Goal: Navigation & Orientation: Find specific page/section

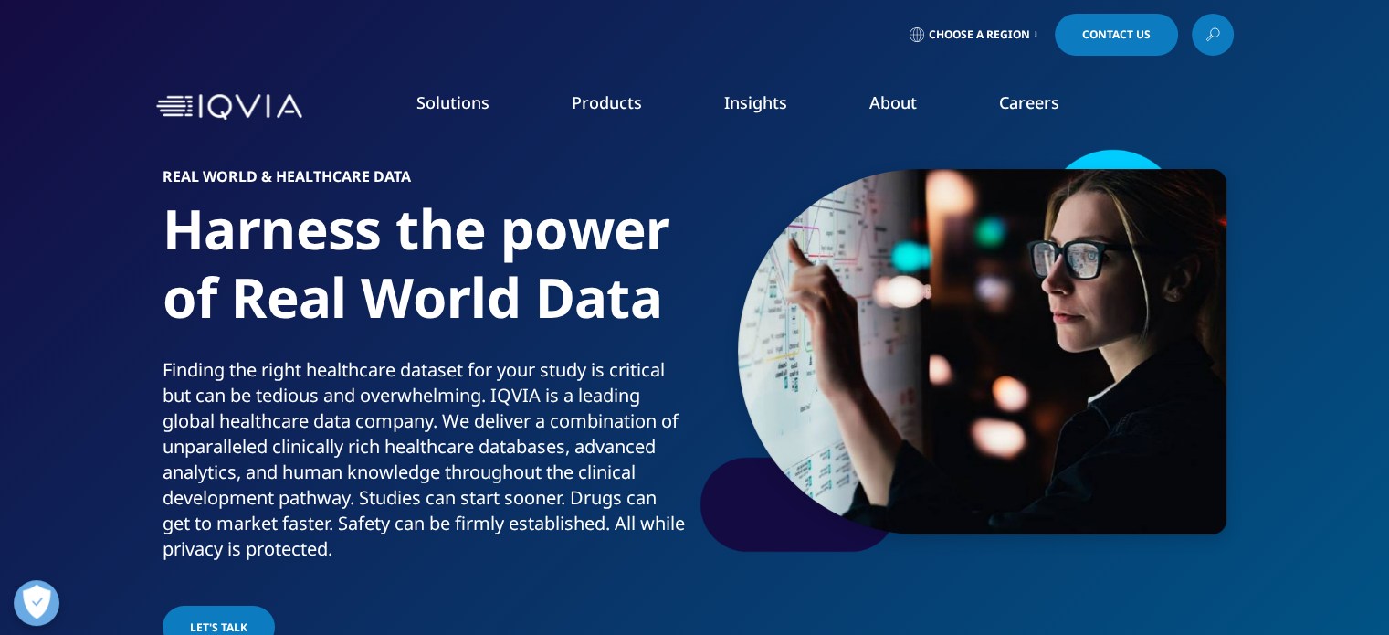
click at [1035, 33] on icon at bounding box center [1036, 34] width 3 height 7
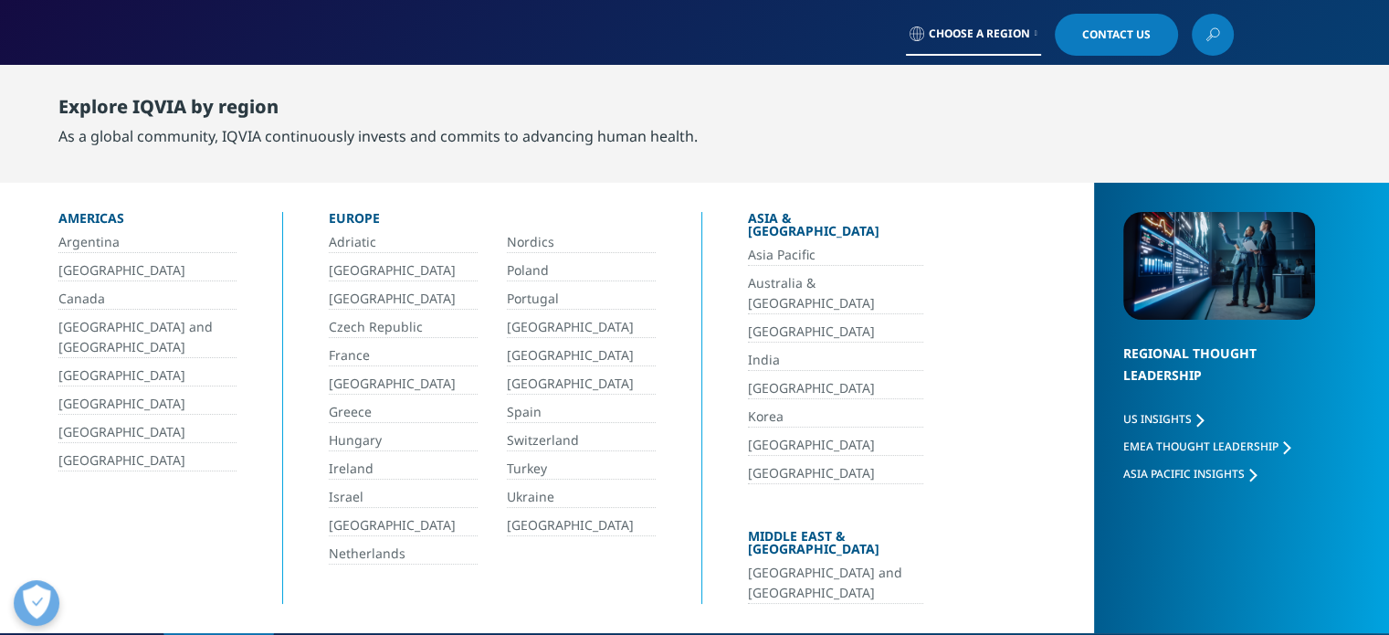
click at [758, 563] on link "[GEOGRAPHIC_DATA] and [GEOGRAPHIC_DATA]" at bounding box center [835, 583] width 175 height 41
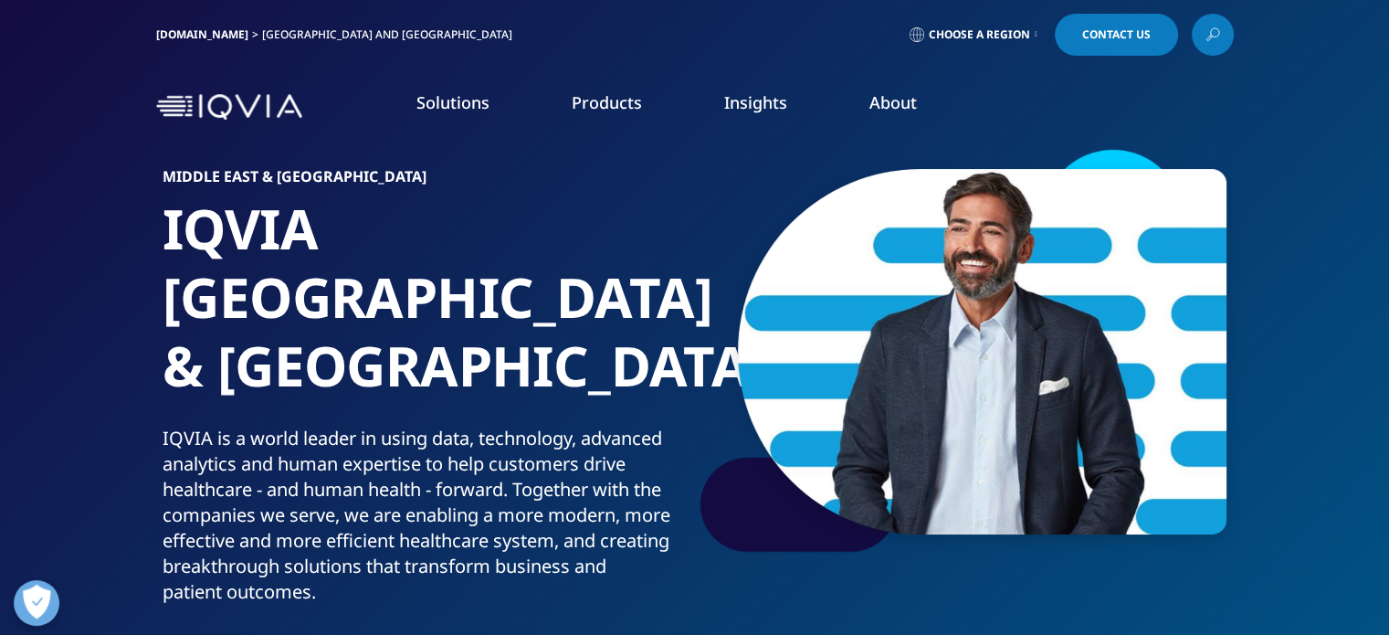
click at [80, 367] on link "LEARN MORE" at bounding box center [189, 375] width 324 height 16
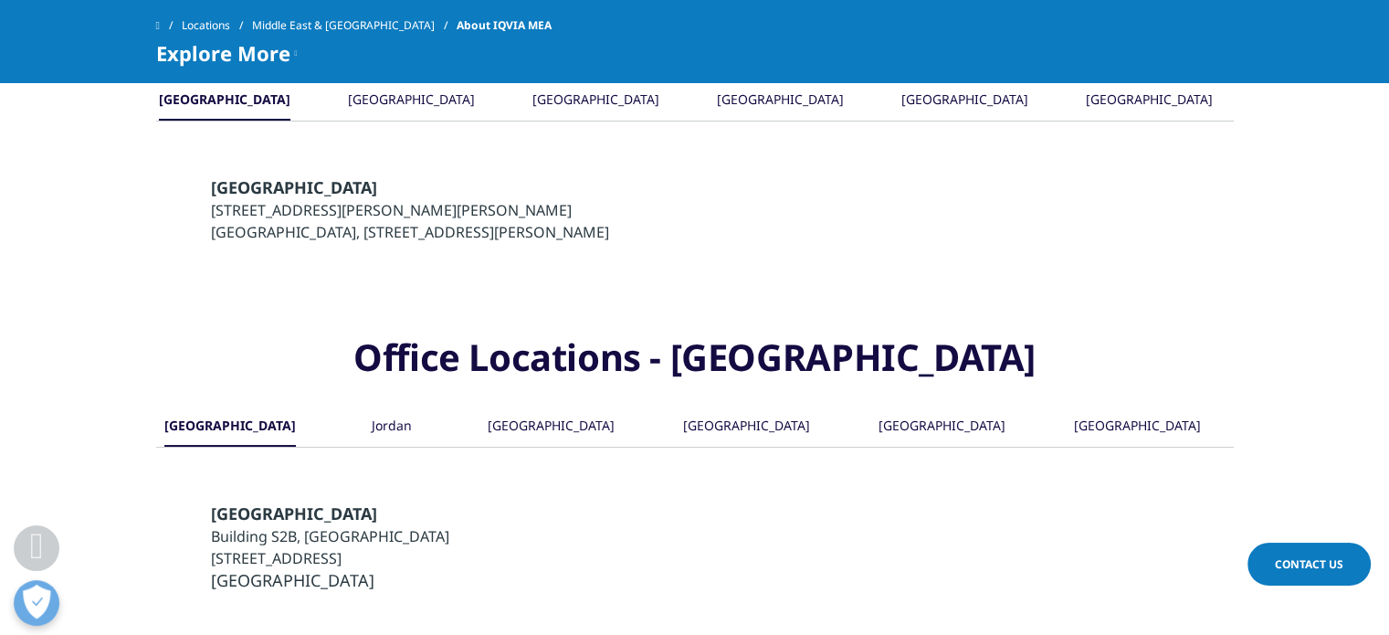
scroll to position [1736, 0]
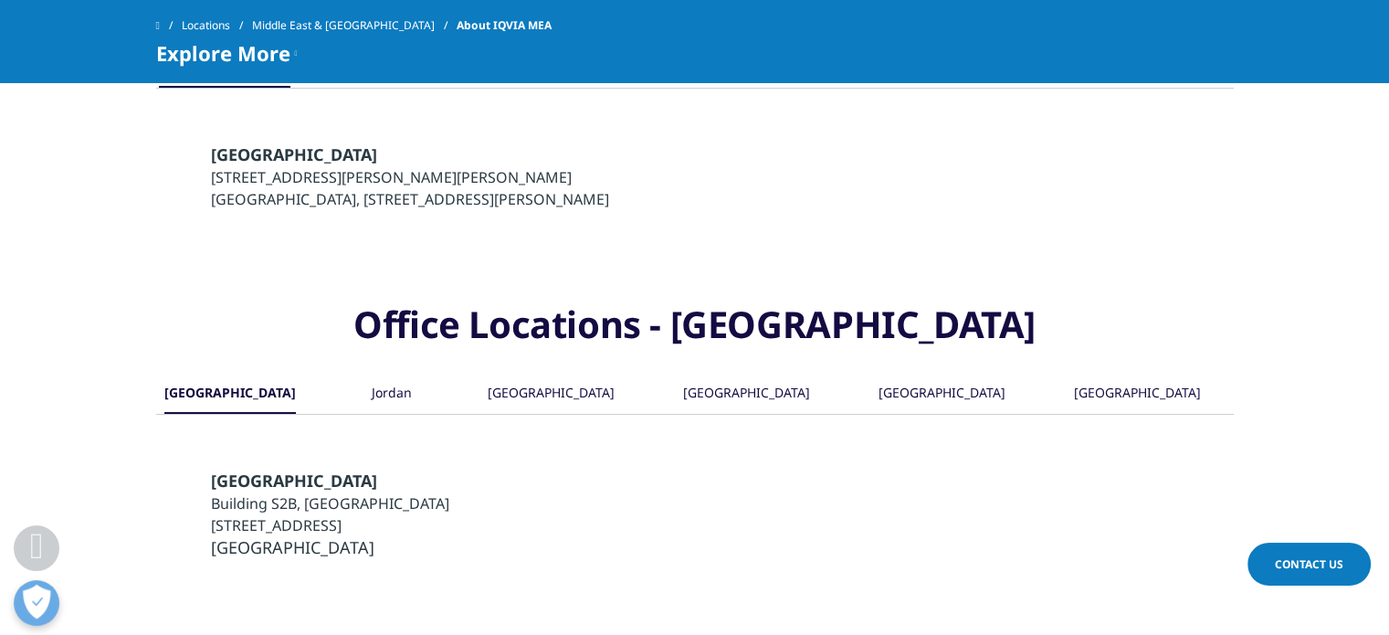
click at [1093, 375] on div "United Arab Emirates" at bounding box center [1137, 394] width 127 height 39
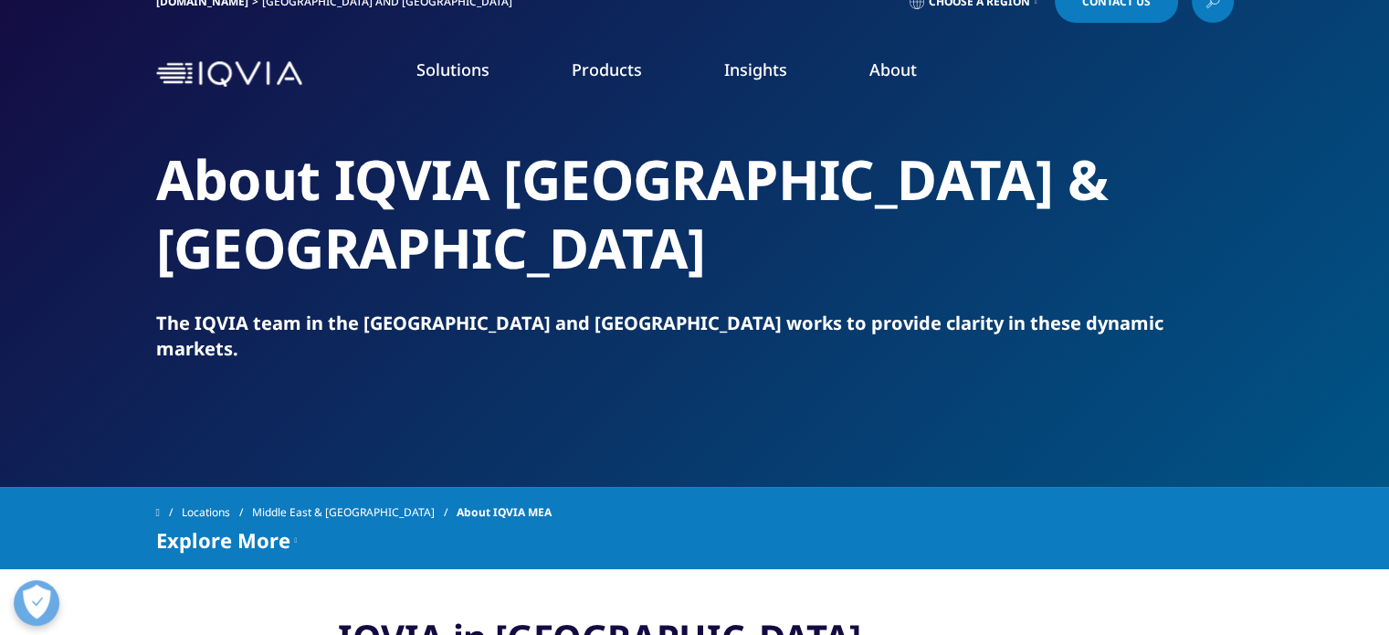
scroll to position [0, 0]
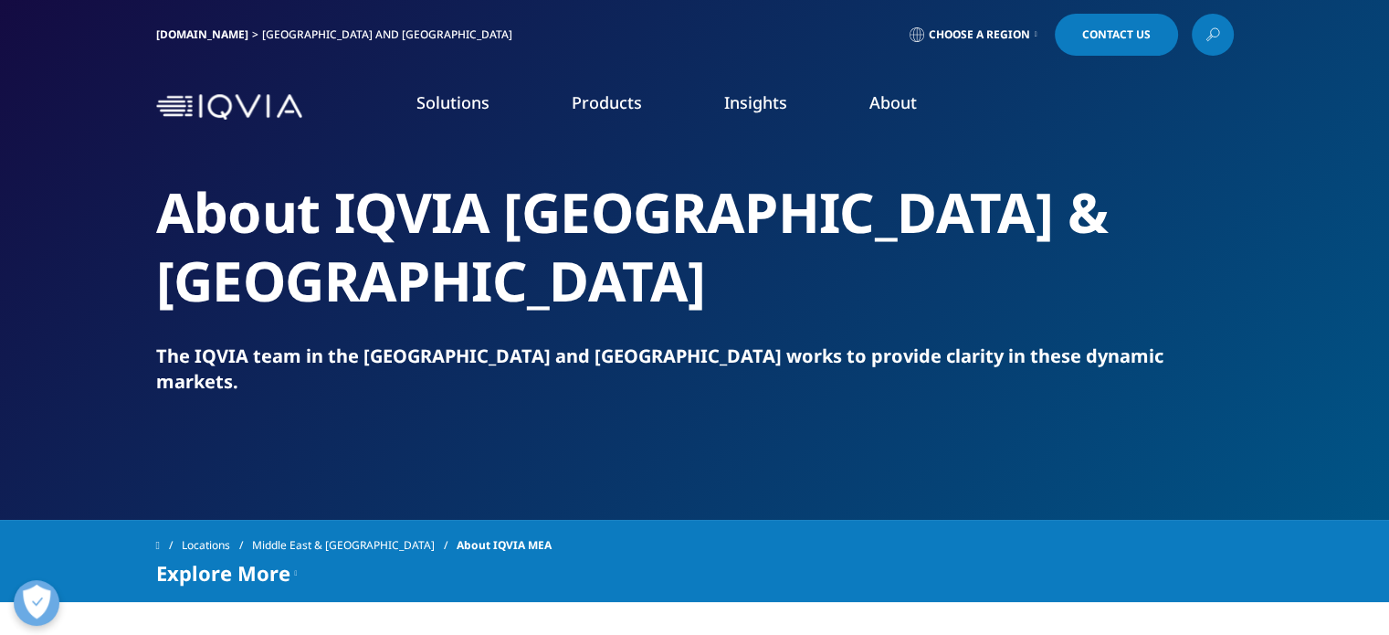
click at [280, 105] on img at bounding box center [229, 107] width 146 height 26
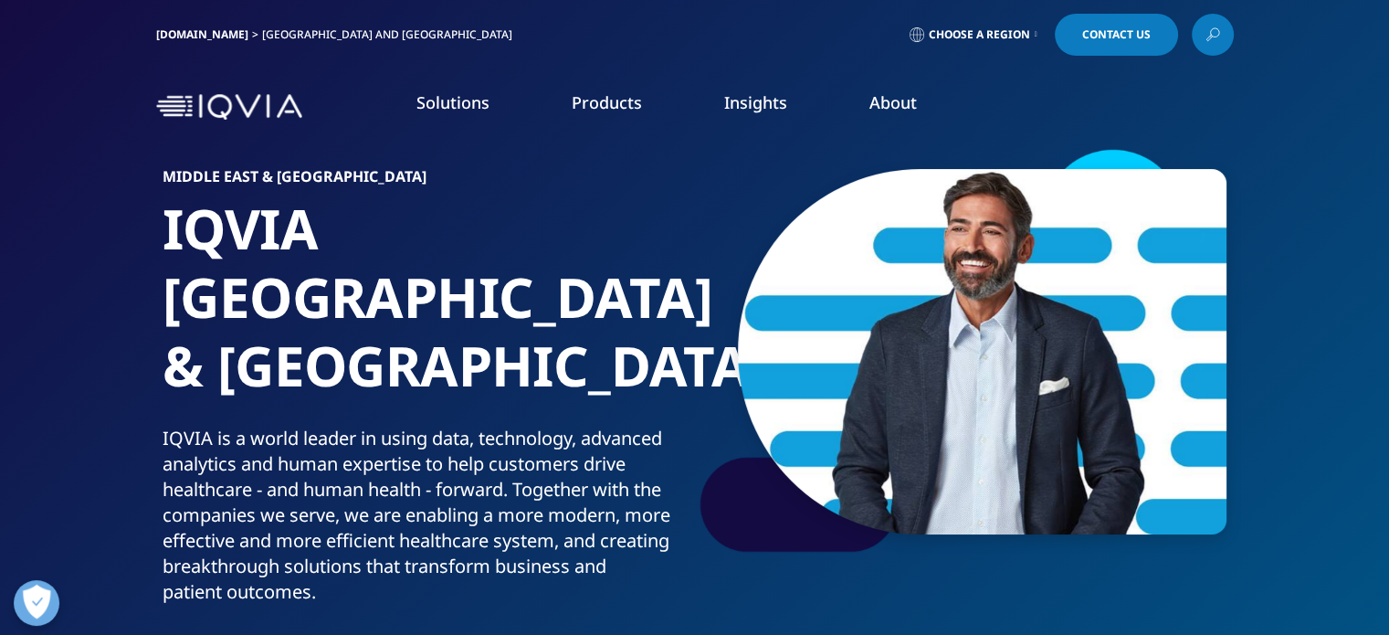
click at [196, 36] on link "[DOMAIN_NAME]" at bounding box center [202, 34] width 92 height 16
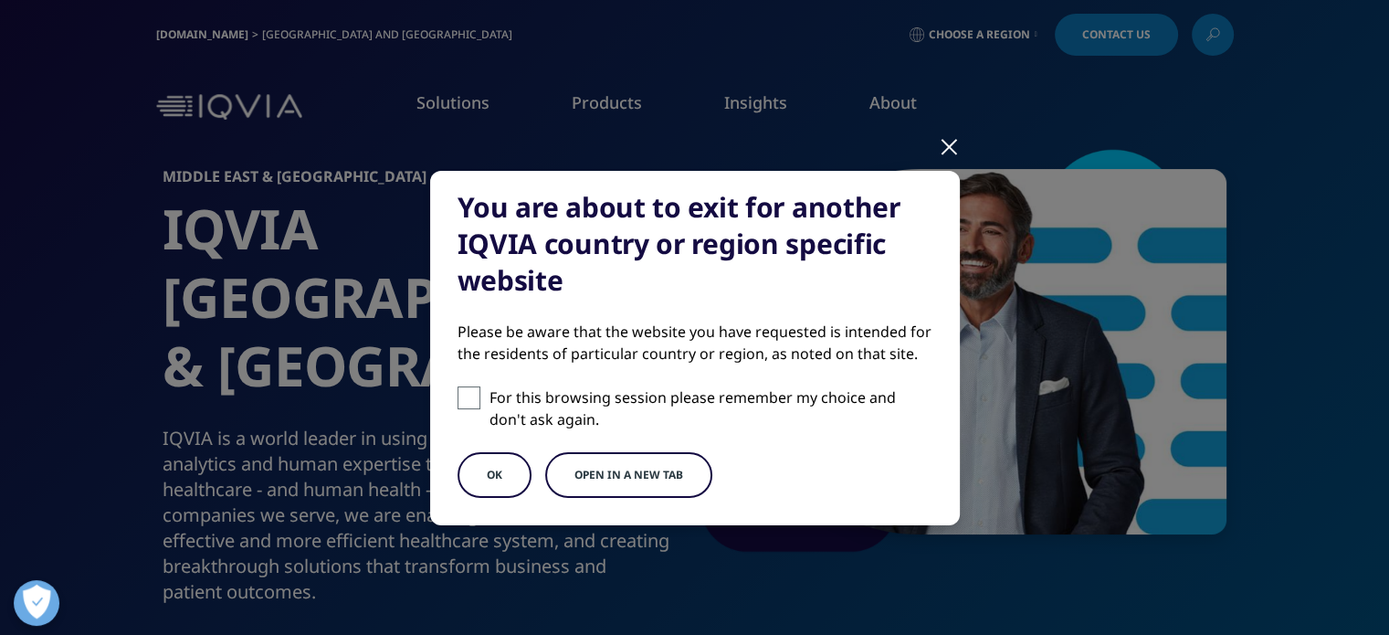
click at [501, 471] on button "OK" at bounding box center [495, 475] width 74 height 46
